Goal: Information Seeking & Learning: Learn about a topic

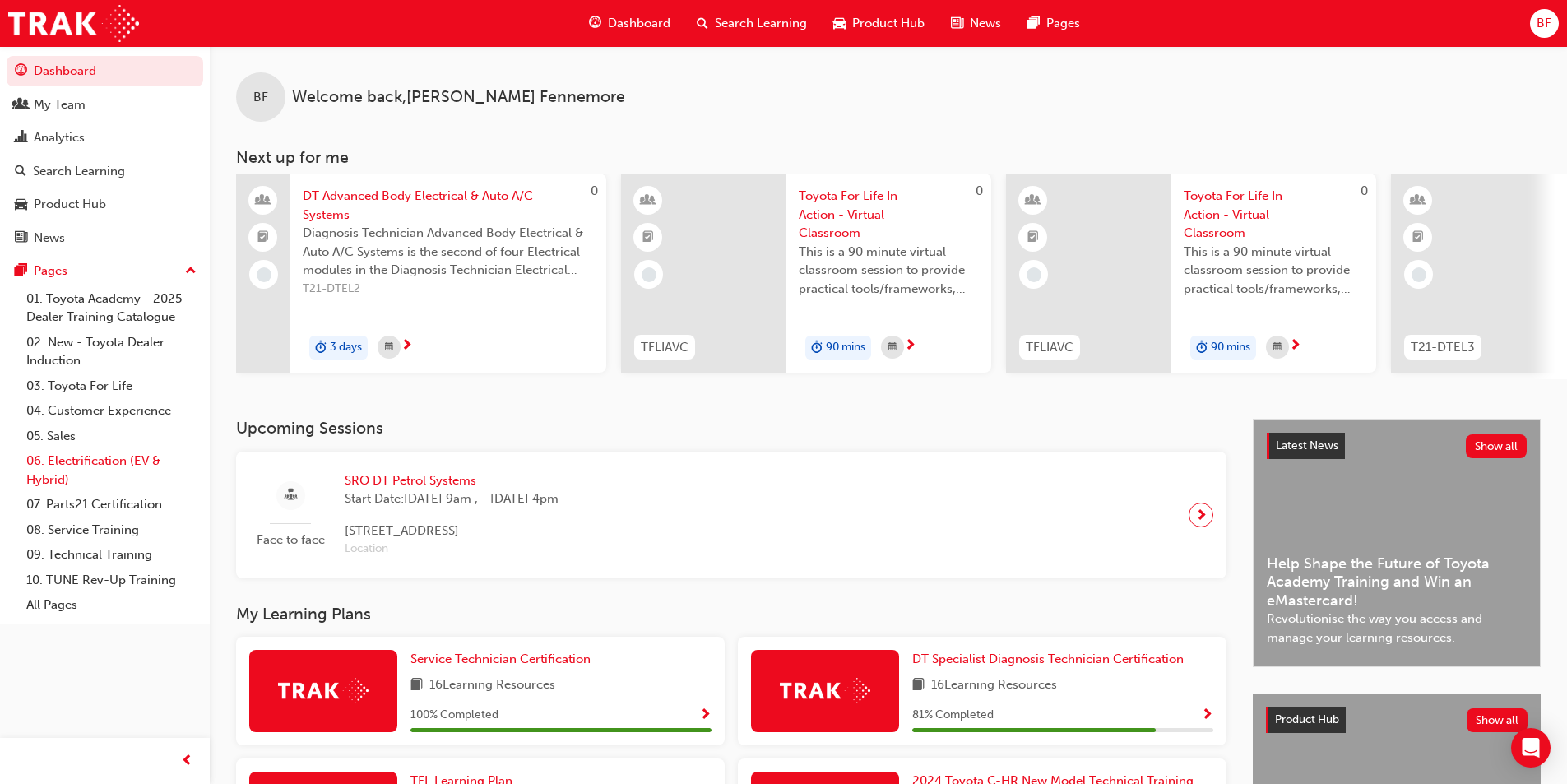
click at [94, 459] on link "06. Electrification (EV & Hybrid)" at bounding box center [111, 470] width 183 height 44
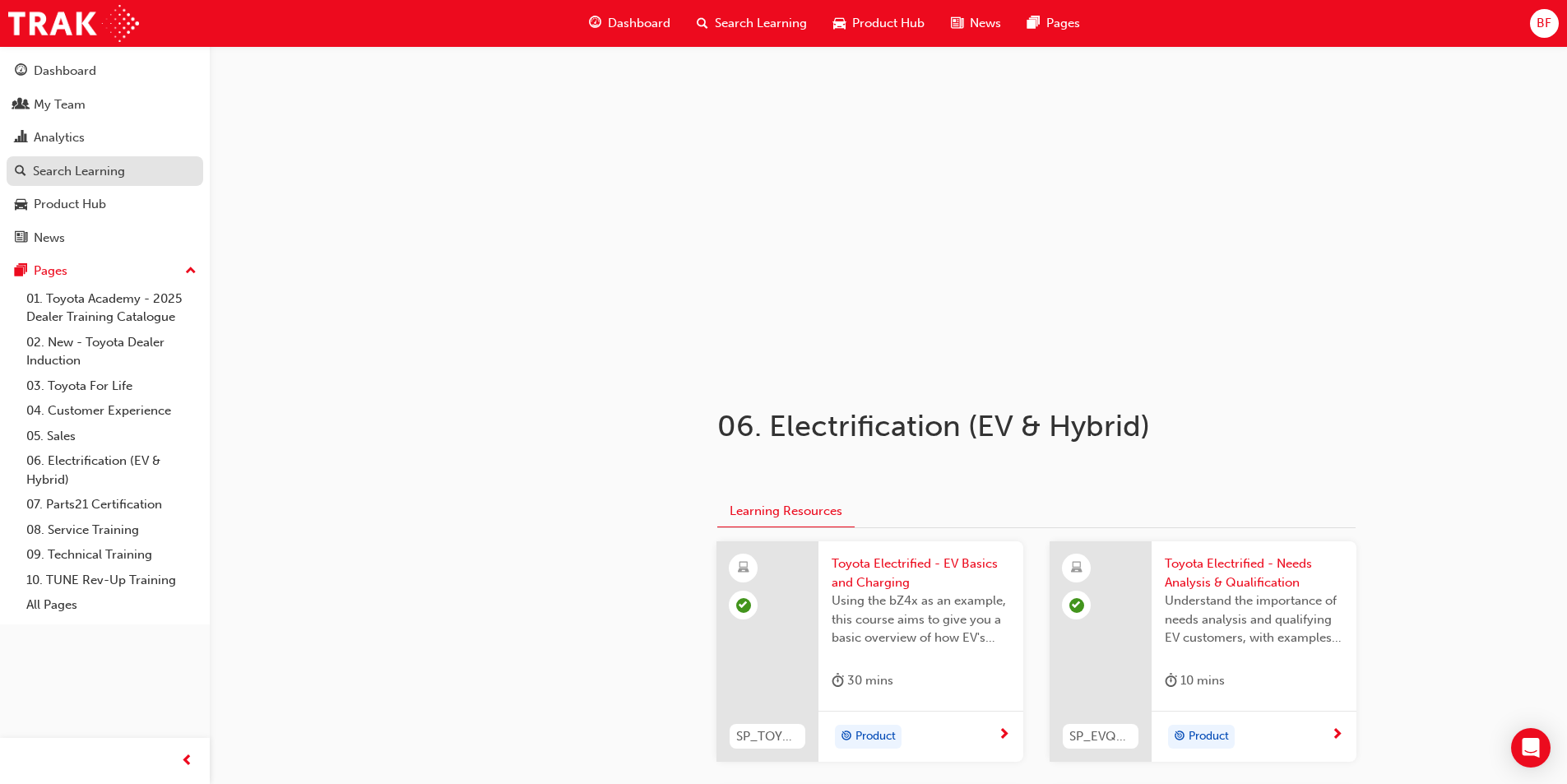
click at [63, 174] on div "Search Learning" at bounding box center [79, 171] width 92 height 19
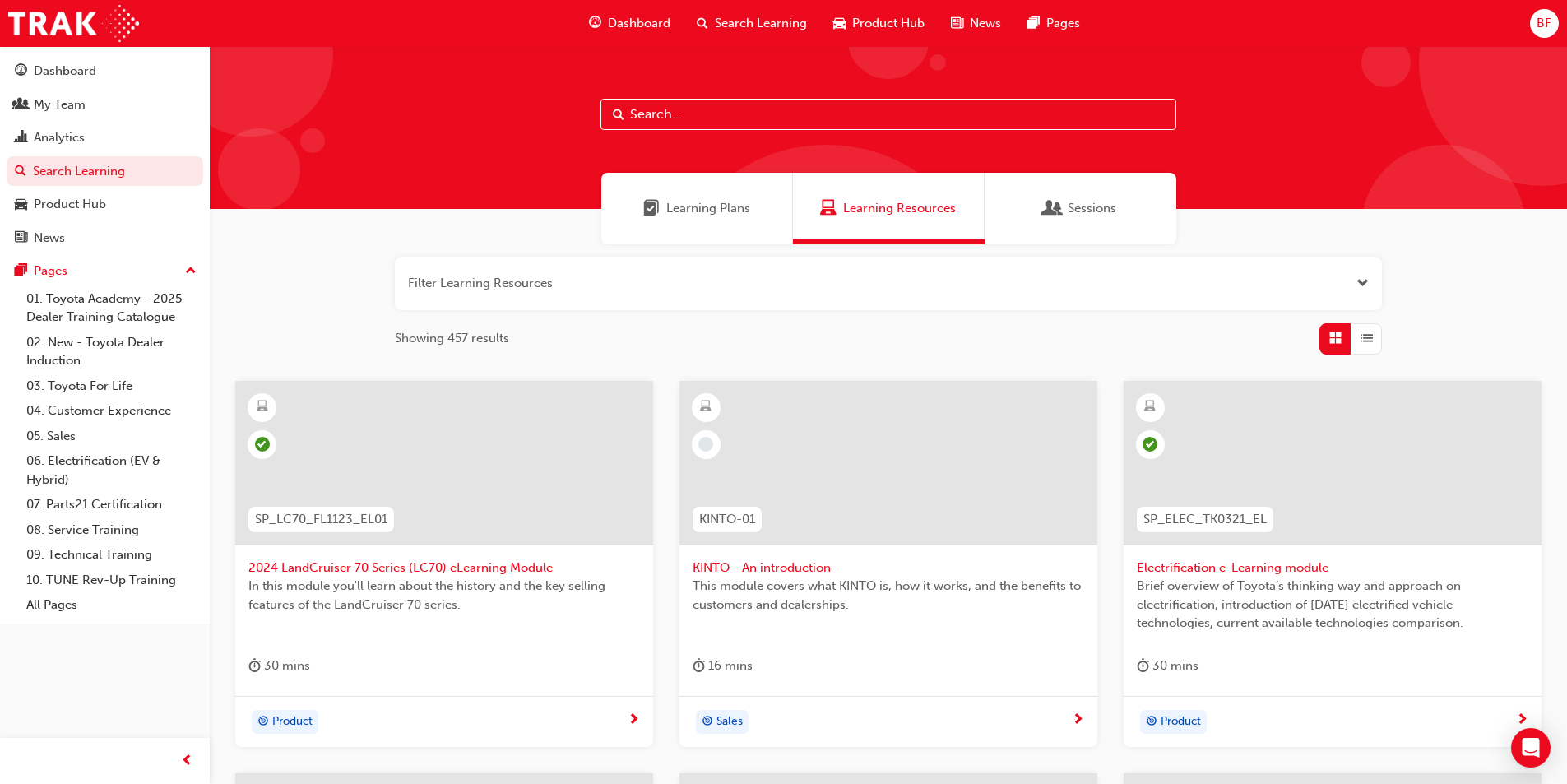
click at [738, 28] on span "Search Learning" at bounding box center [761, 23] width 92 height 19
click at [743, 21] on span "Search Learning" at bounding box center [761, 23] width 92 height 19
click at [1359, 278] on span "Open the filter" at bounding box center [1362, 283] width 12 height 19
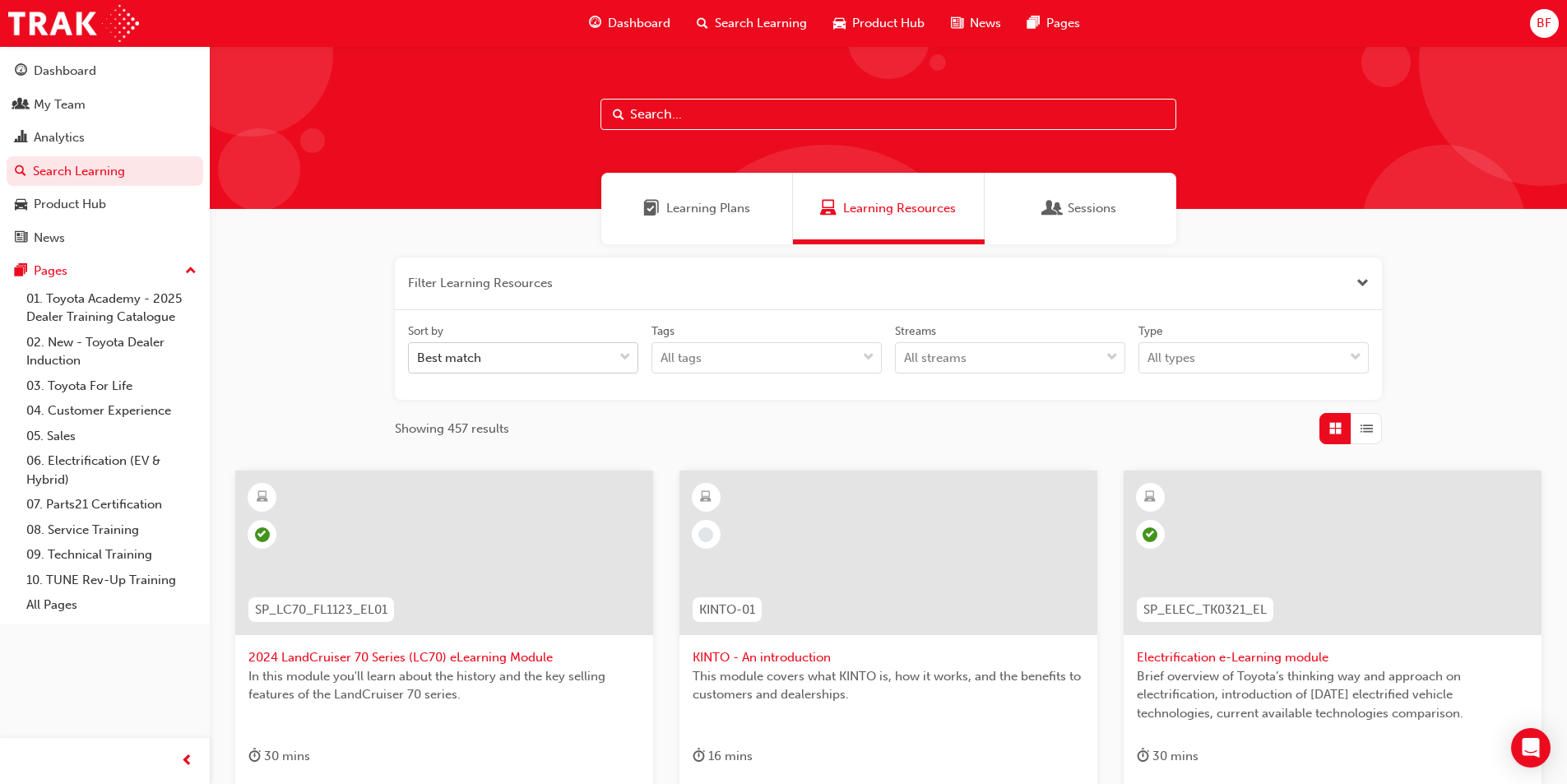
click at [621, 357] on span "down-icon" at bounding box center [625, 357] width 12 height 21
click at [419, 357] on input "Sort by Best match" at bounding box center [418, 357] width 2 height 14
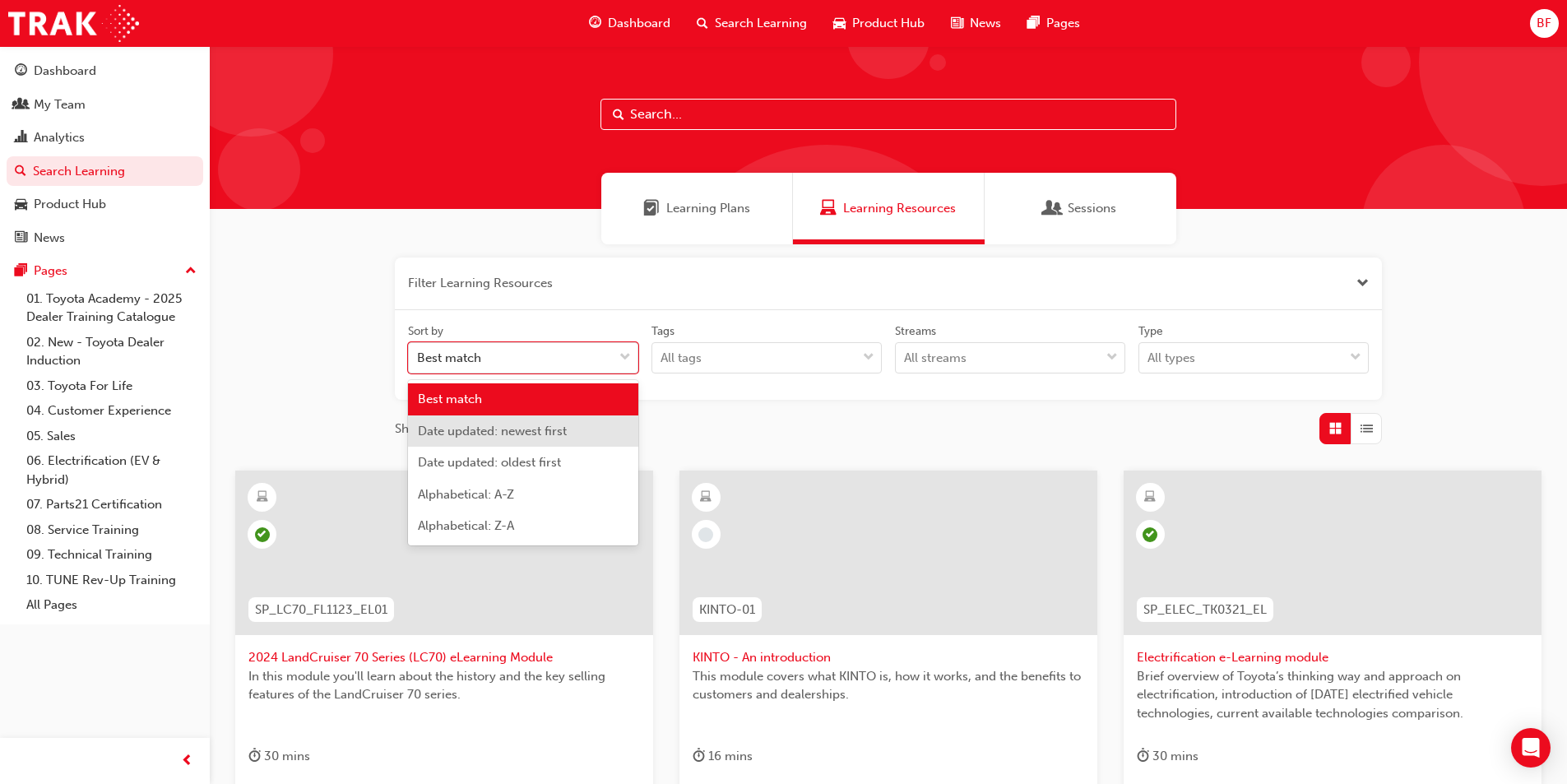
click at [540, 428] on span "Date updated: newest first" at bounding box center [492, 431] width 149 height 15
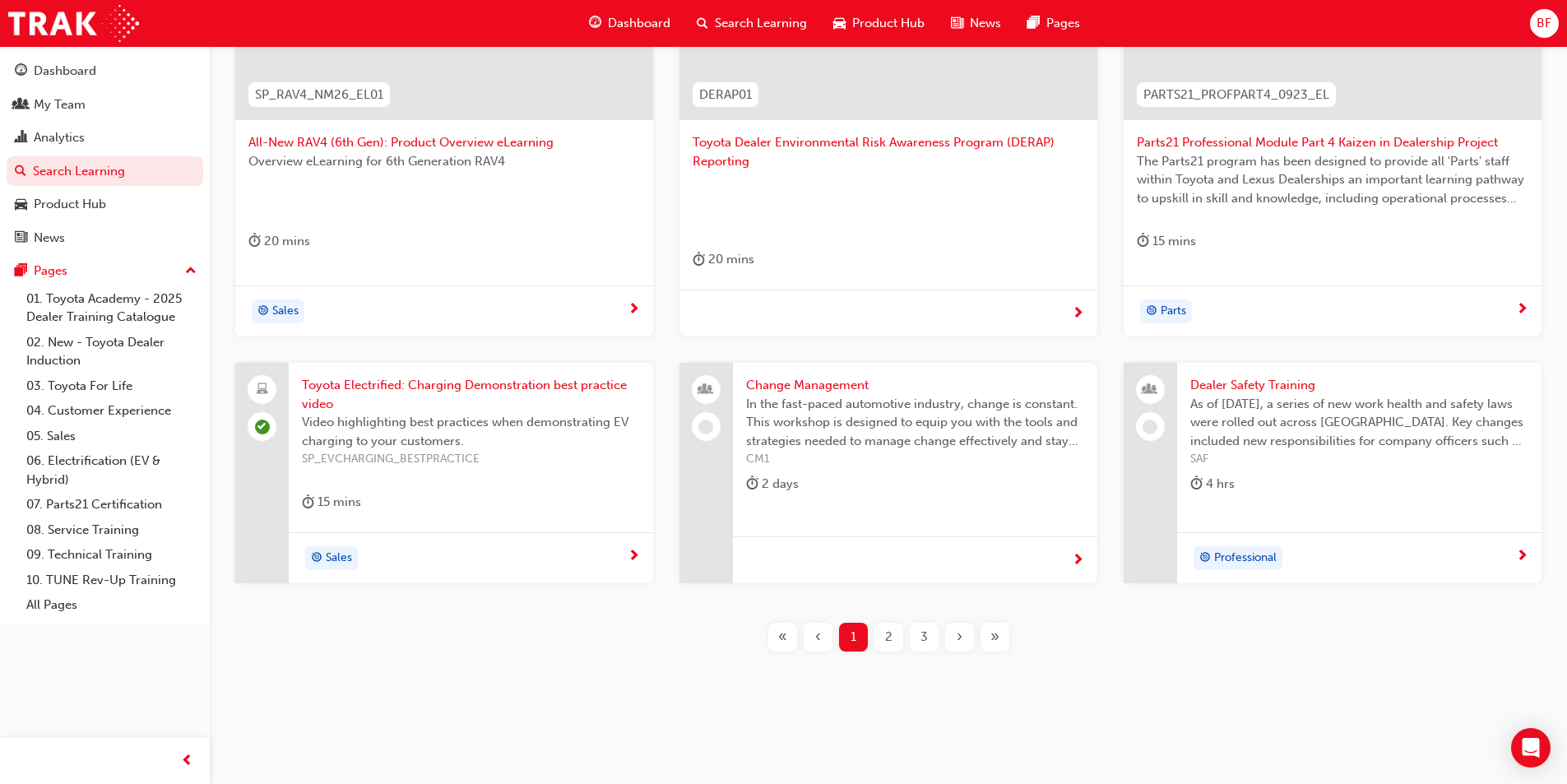
scroll to position [516, 0]
click at [887, 637] on span "2" at bounding box center [888, 636] width 7 height 19
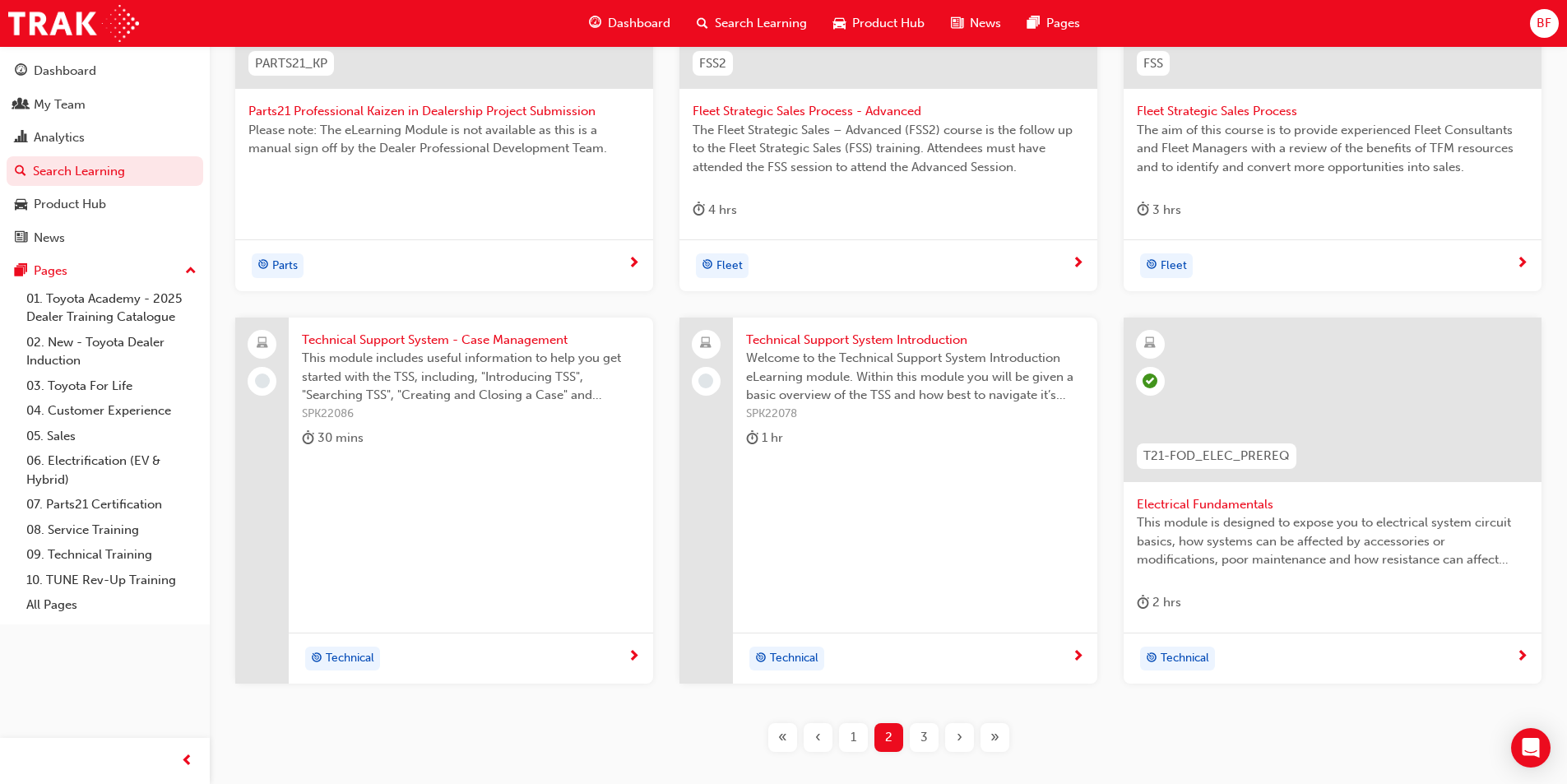
scroll to position [598, 0]
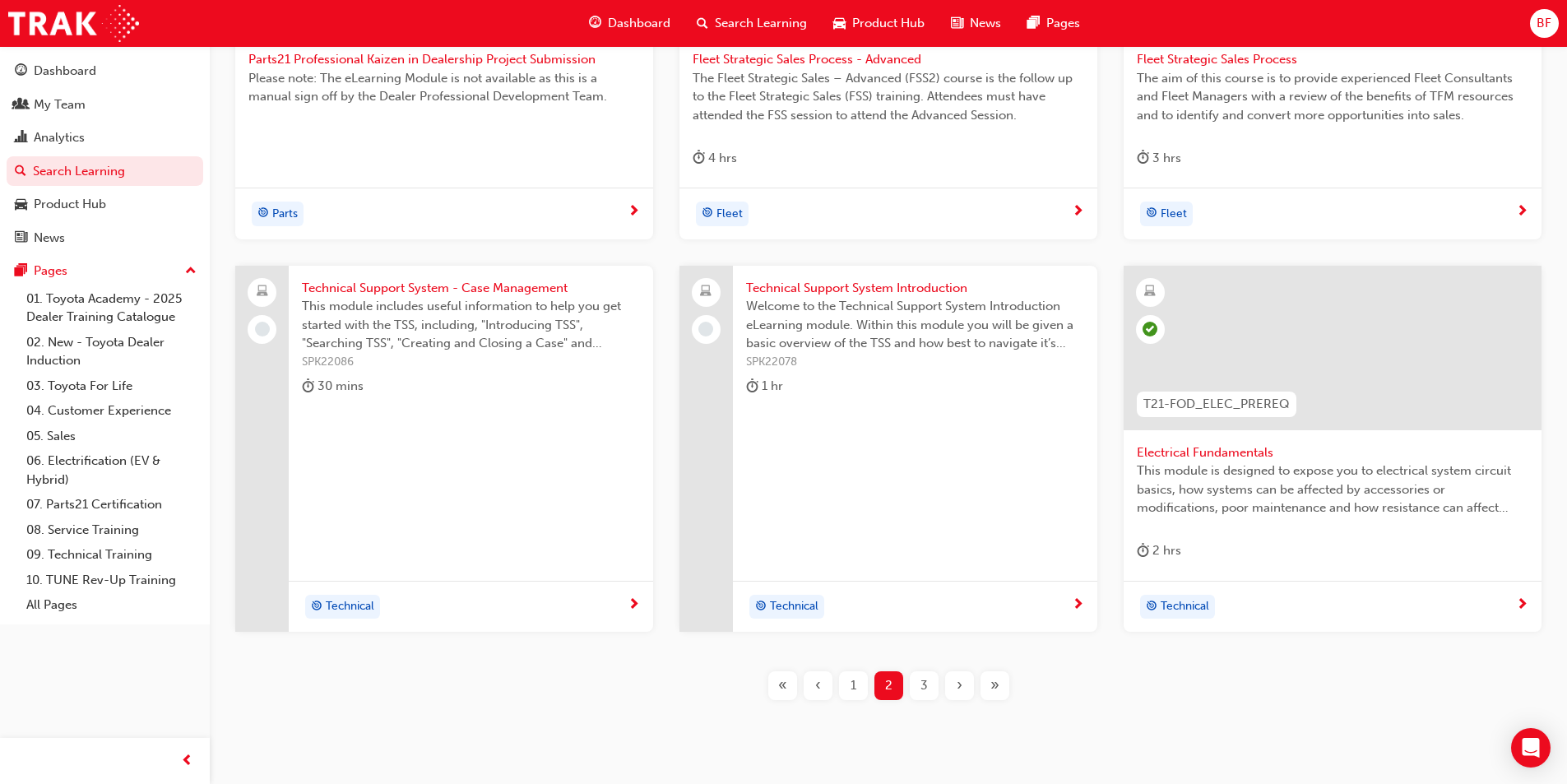
click at [919, 692] on div "3" at bounding box center [924, 685] width 29 height 29
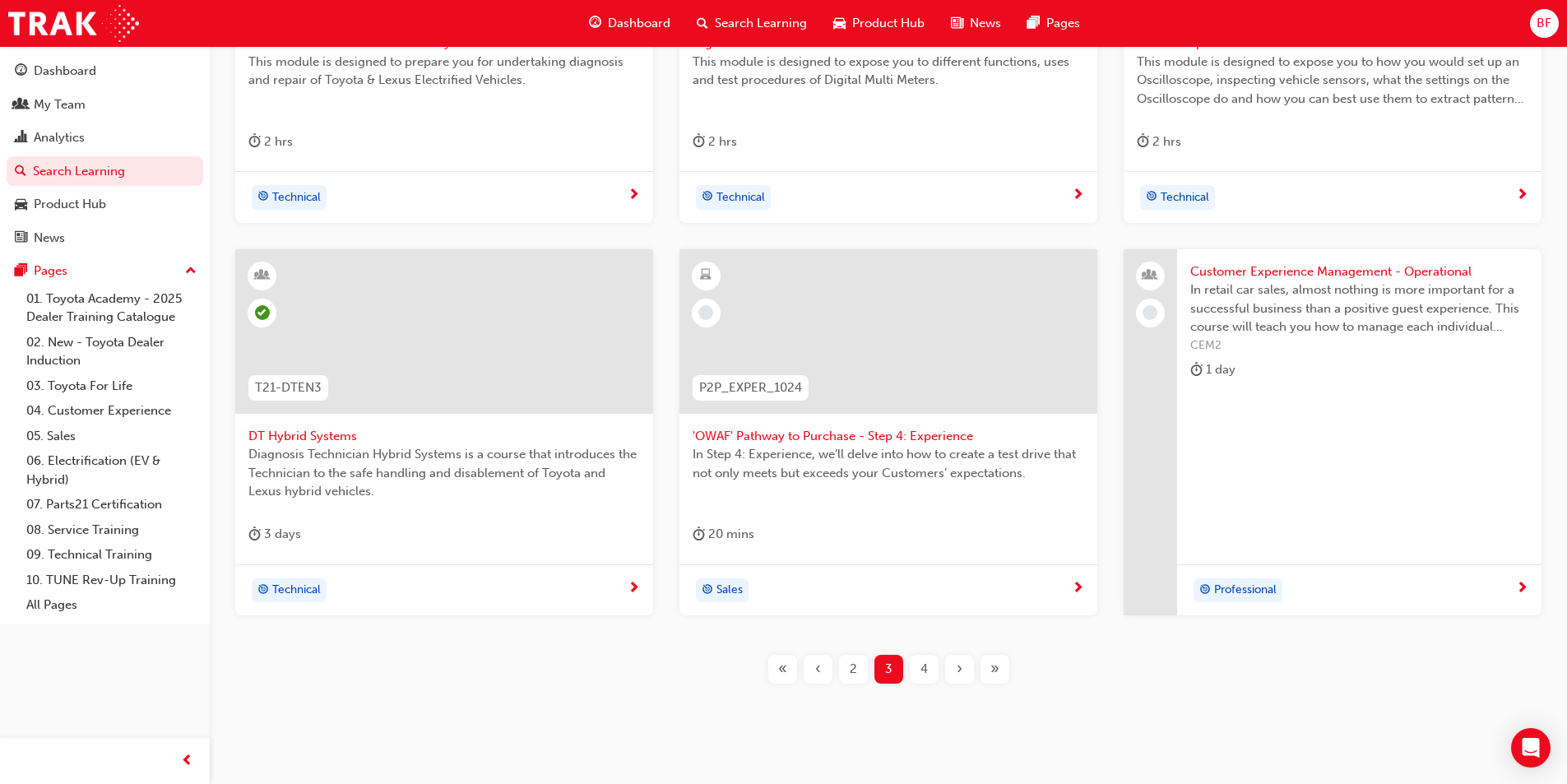
scroll to position [647, 0]
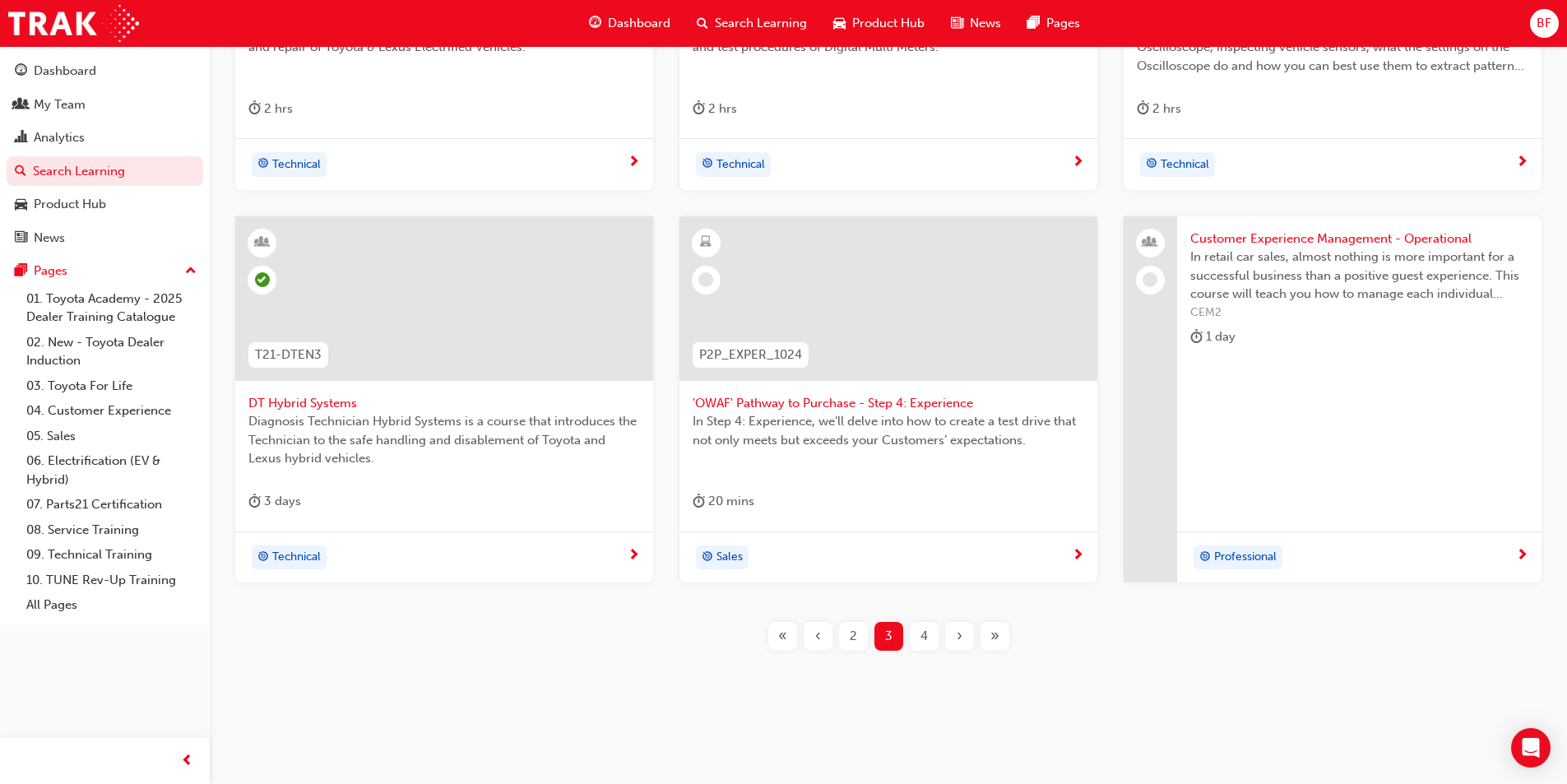
click at [918, 632] on div "4" at bounding box center [924, 636] width 29 height 29
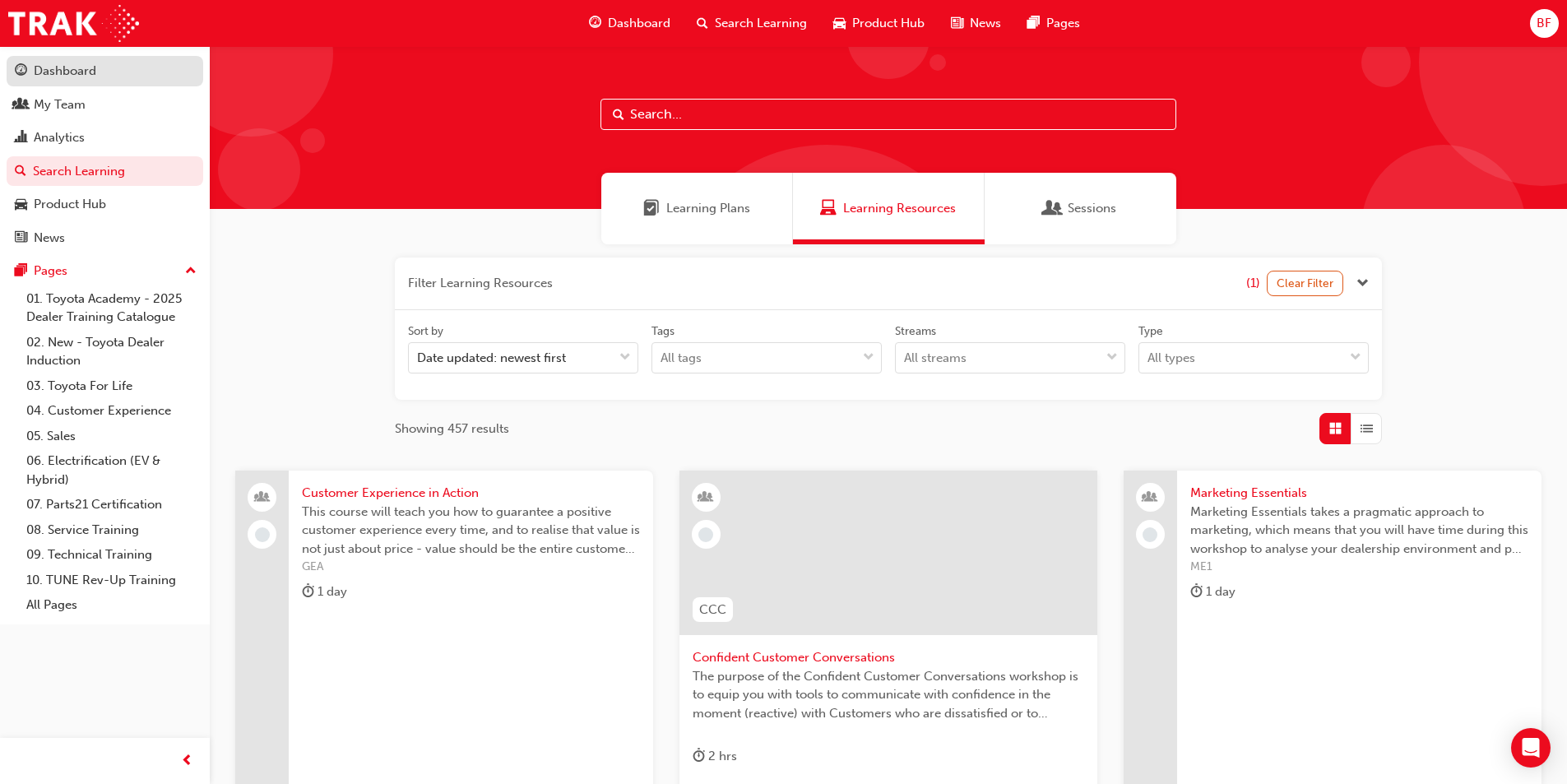
click at [61, 73] on div "Dashboard" at bounding box center [65, 71] width 62 height 19
